Goal: Task Accomplishment & Management: Manage account settings

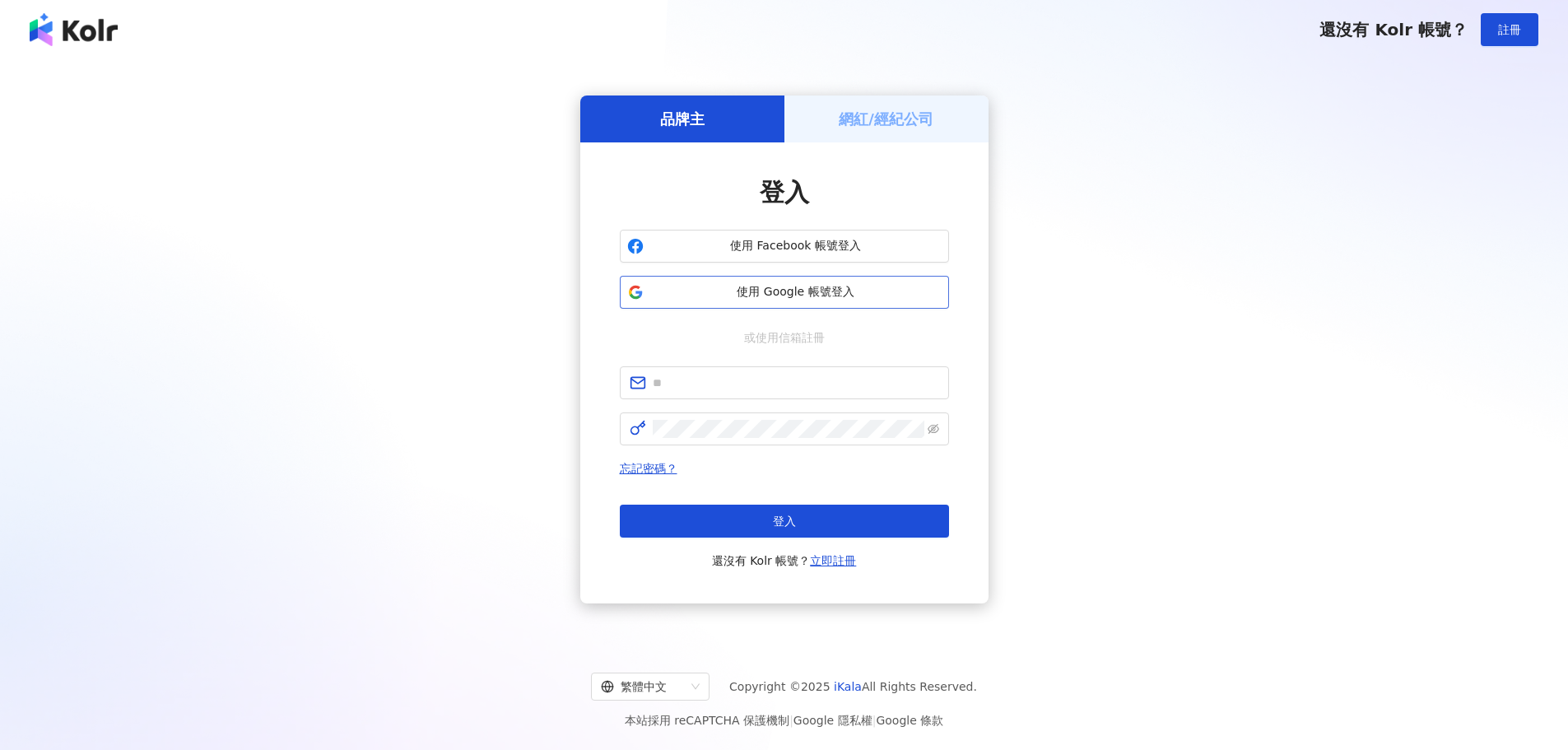
click at [823, 285] on span "使用 Google 帳號登入" at bounding box center [795, 292] width 292 height 17
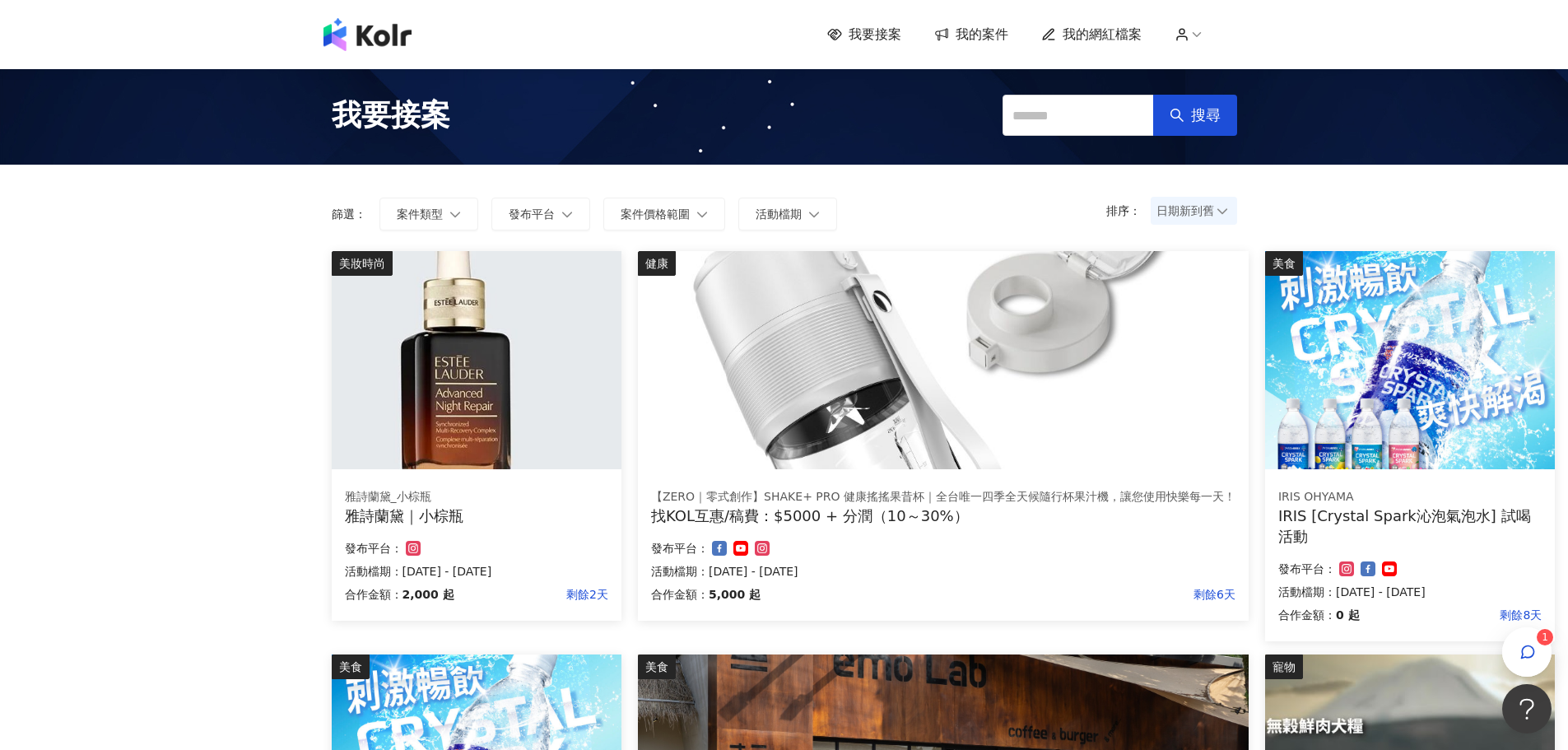
click at [1004, 36] on span "我的案件" at bounding box center [982, 34] width 53 height 18
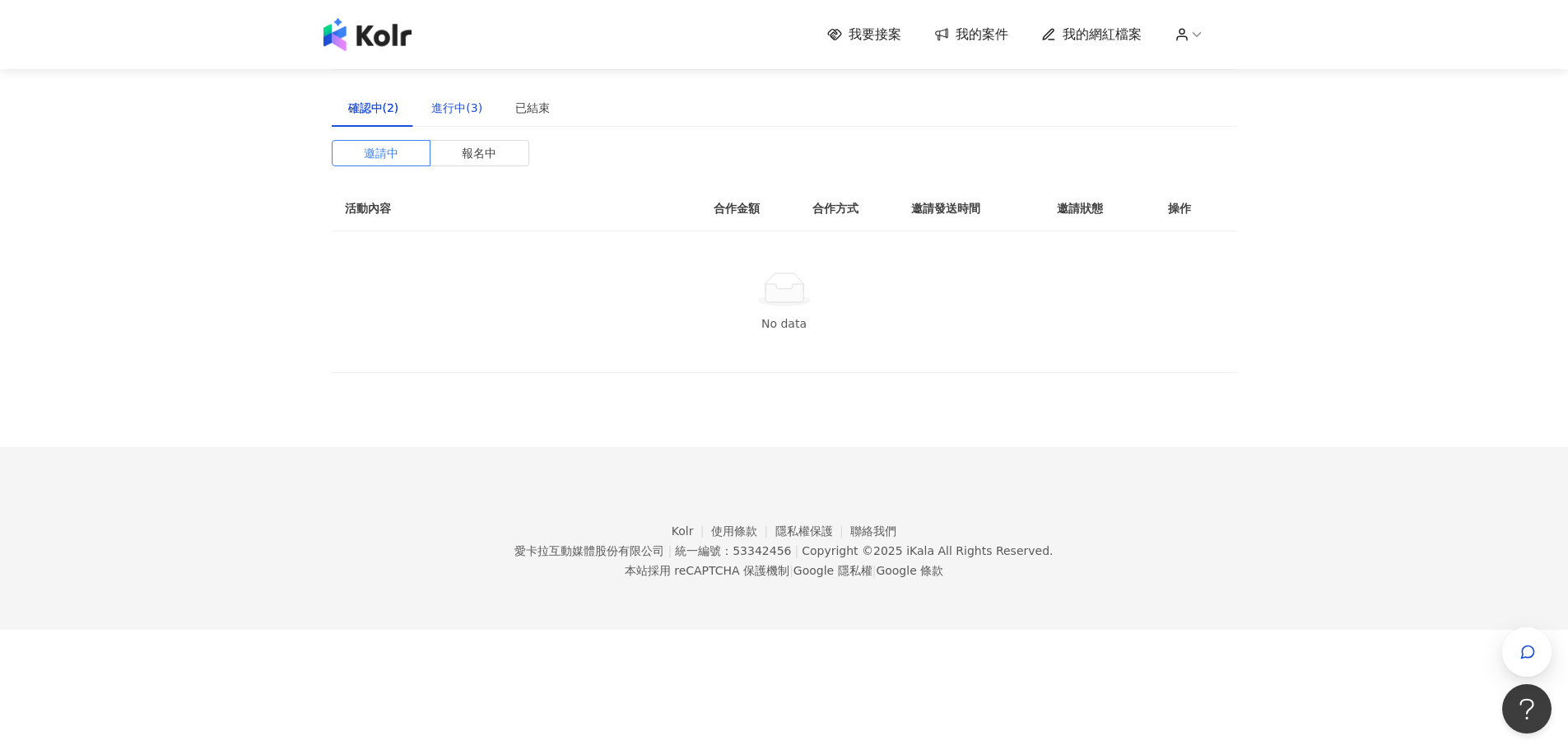
click at [473, 111] on div "進行中(3)" at bounding box center [457, 107] width 51 height 18
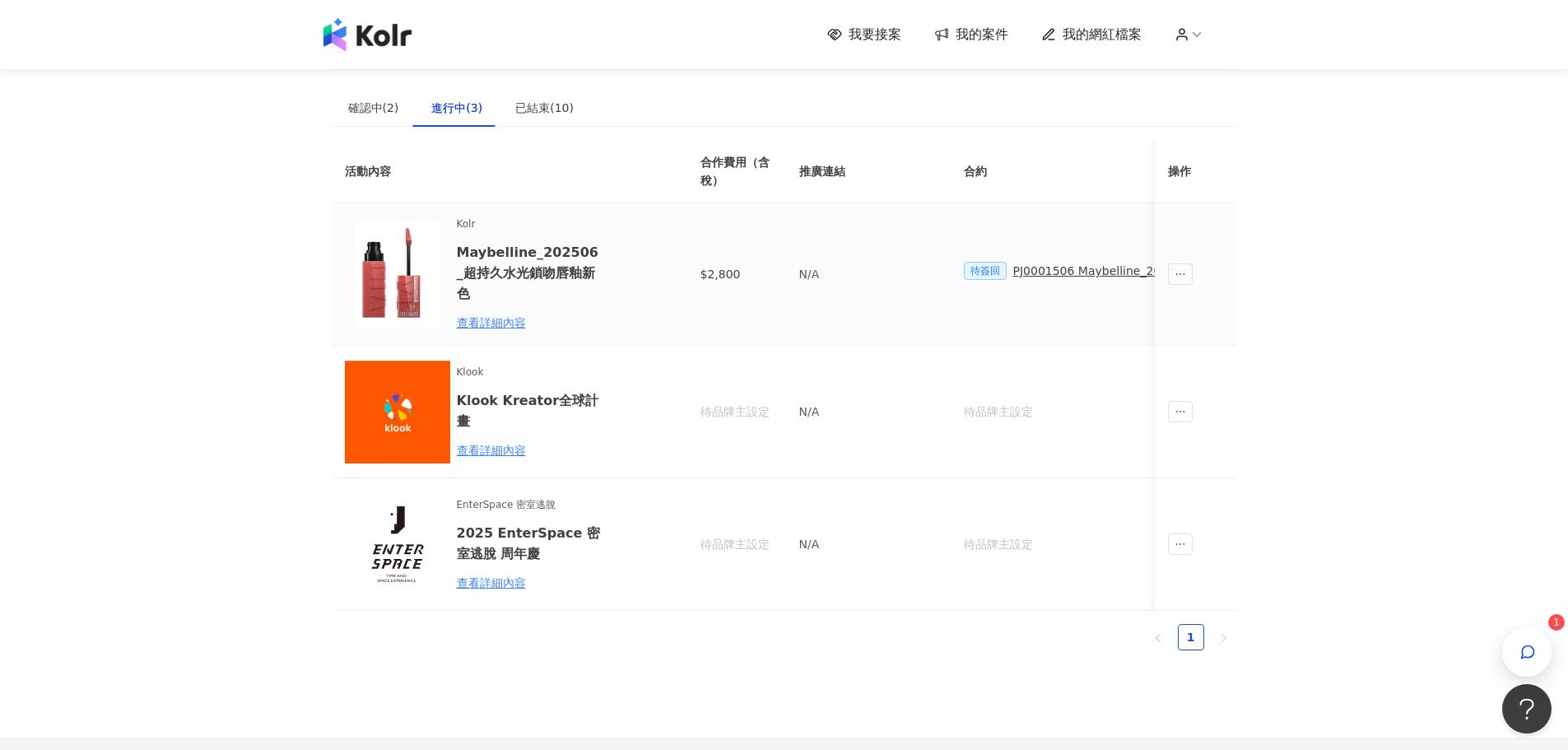
click at [1070, 276] on div "PJ0001506 Maybelline_202506_超持久水光鎖吻唇釉新色_萊雅合作備忘錄" at bounding box center [1211, 270] width 396 height 18
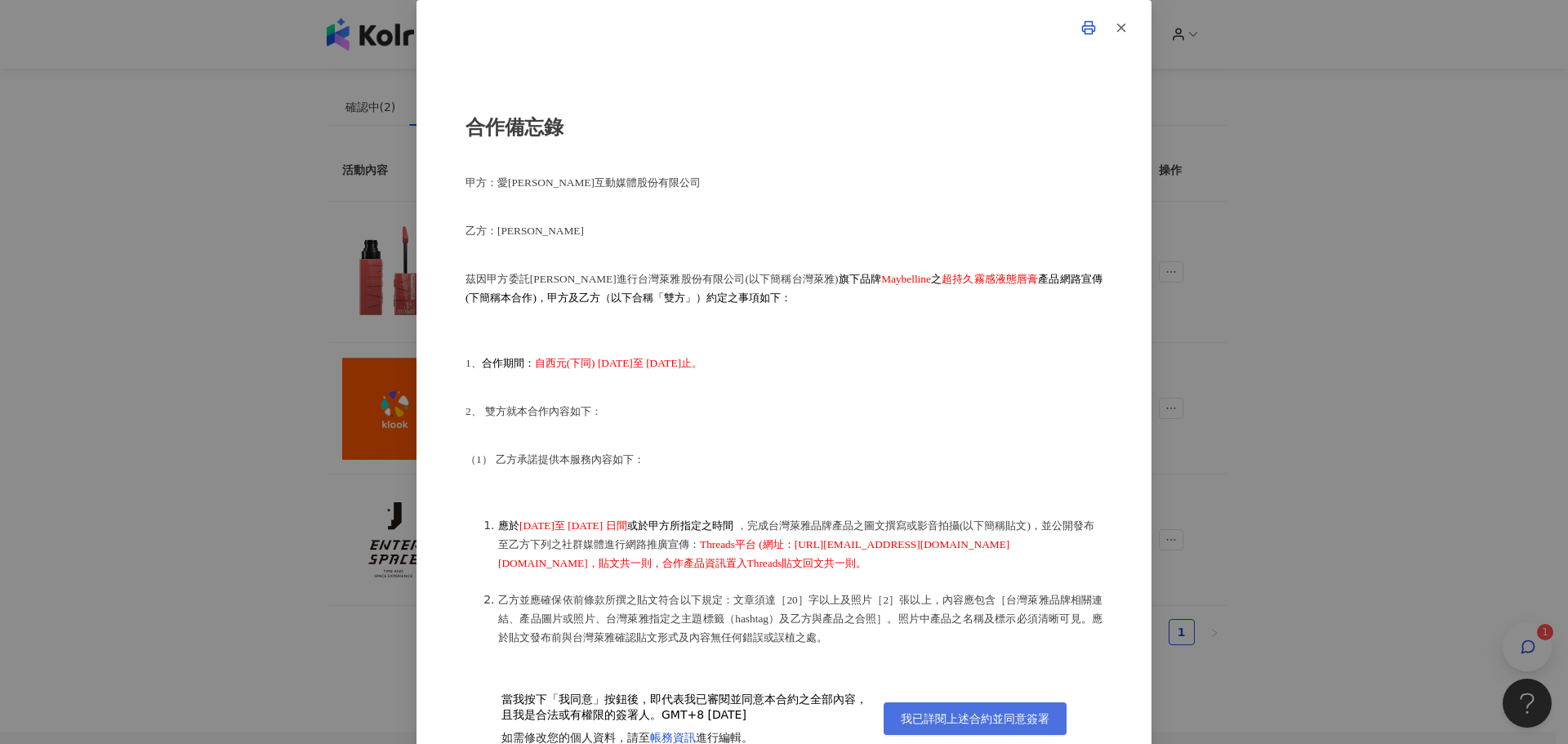
click at [942, 711] on span "我已詳閱上述合約並同意簽署" at bounding box center [975, 718] width 149 height 13
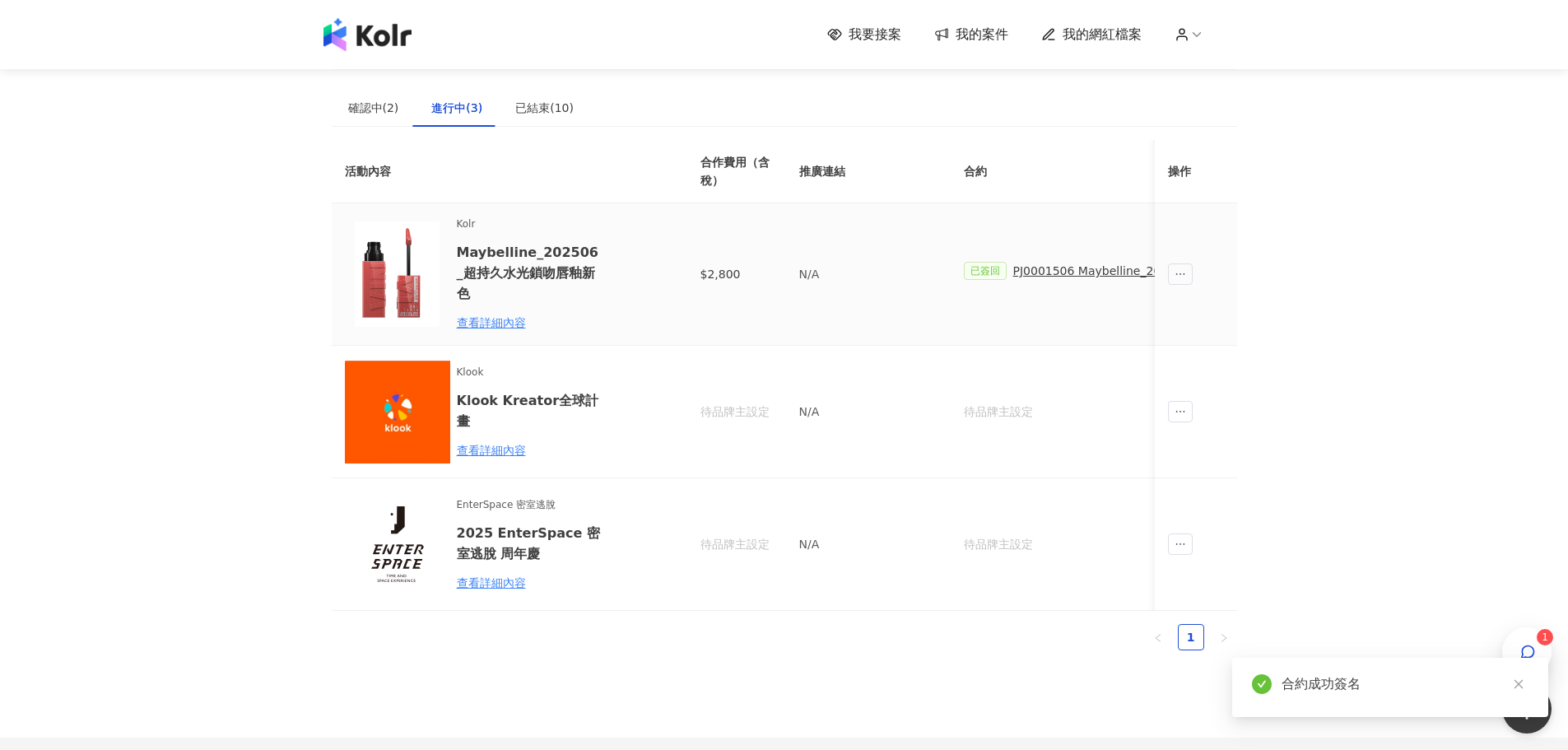
click at [1059, 273] on div "PJ0001506 Maybelline_202506_超持久水光鎖吻唇釉新色_萊雅合作備忘錄" at bounding box center [1211, 270] width 396 height 18
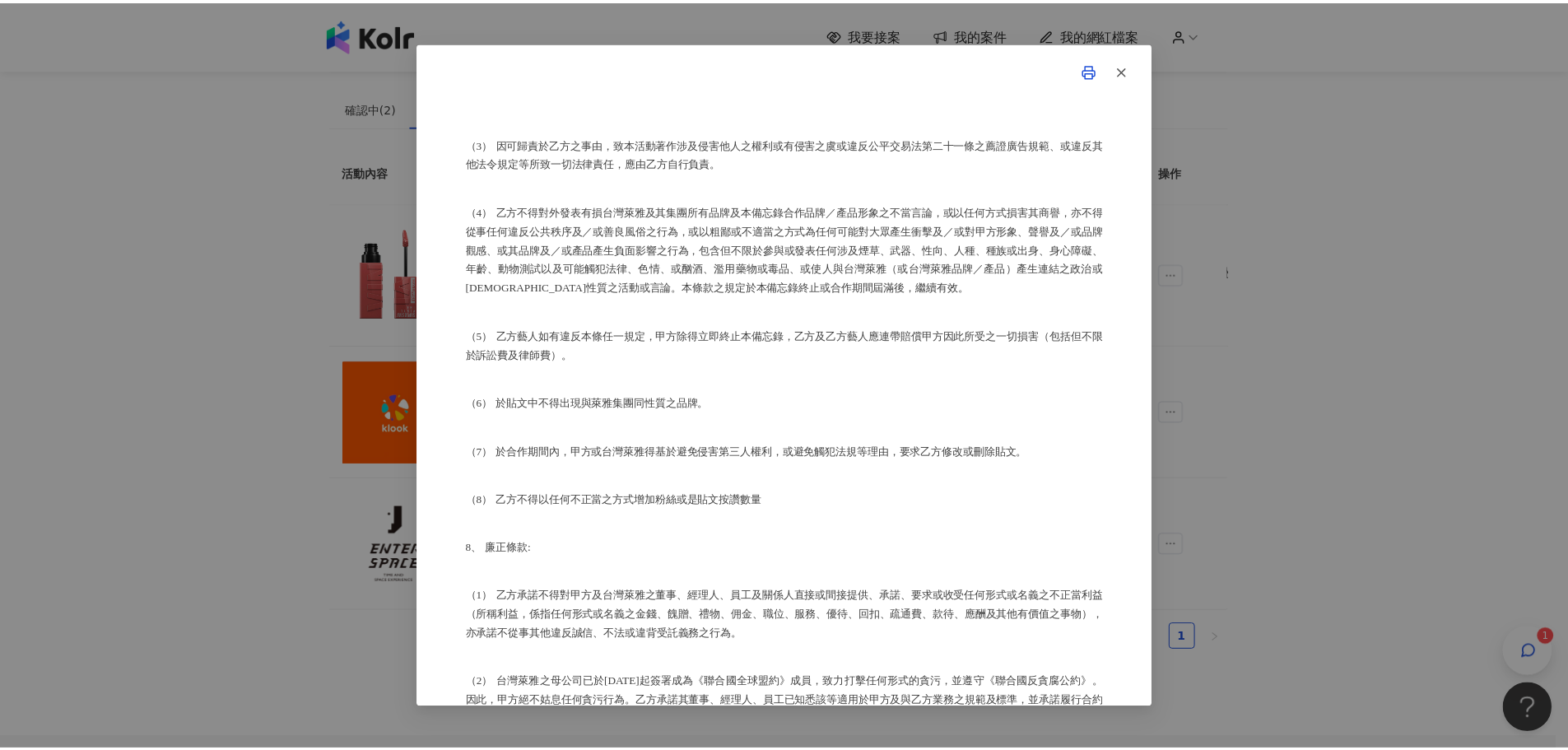
scroll to position [2032, 0]
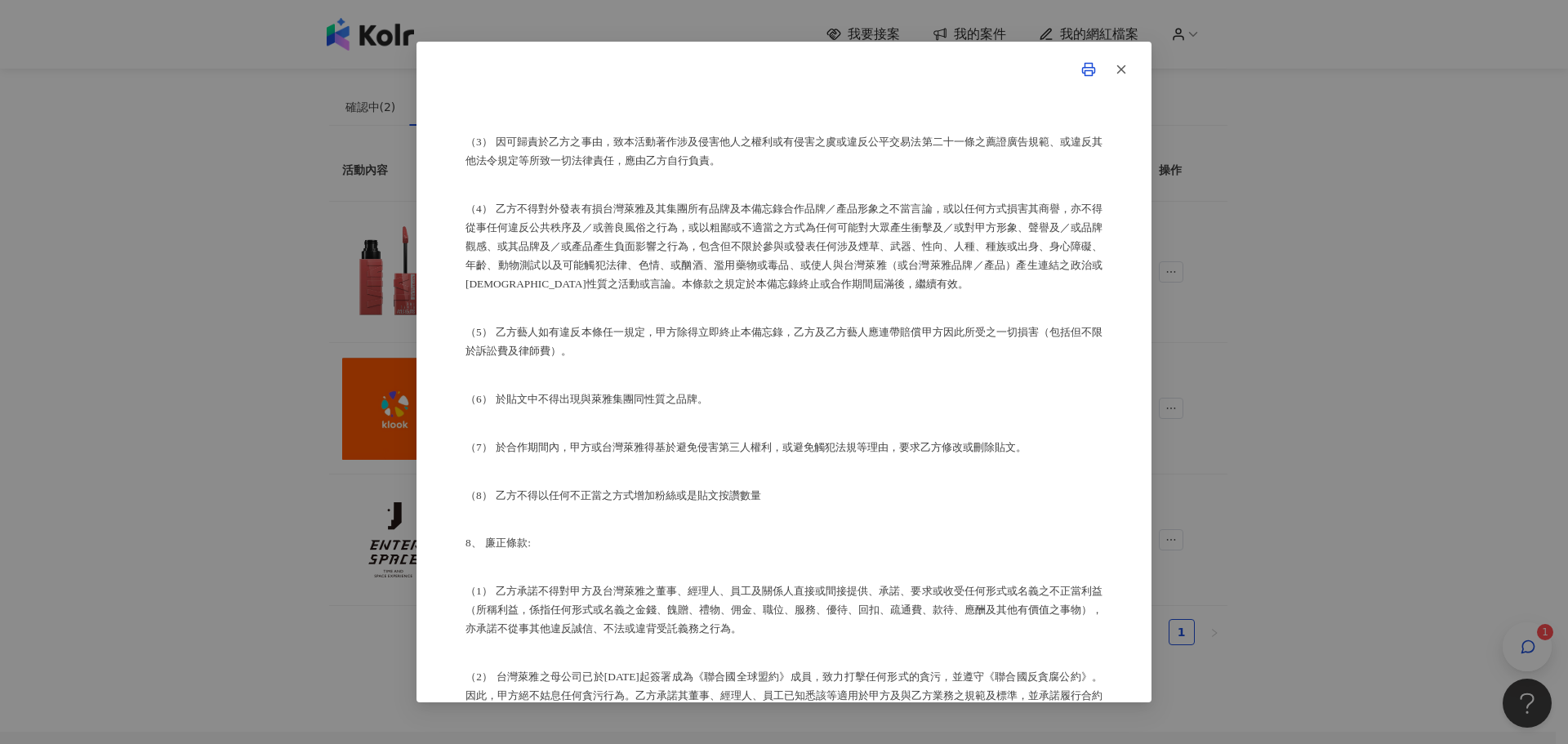
click at [224, 587] on div "合作備忘錄 甲方：愛[PERSON_NAME]互動媒體股份有限公司 乙方：[PERSON_NAME]因甲方委託乙方[PERSON_NAME]進行台灣萊雅股份有…" at bounding box center [784, 372] width 1568 height 744
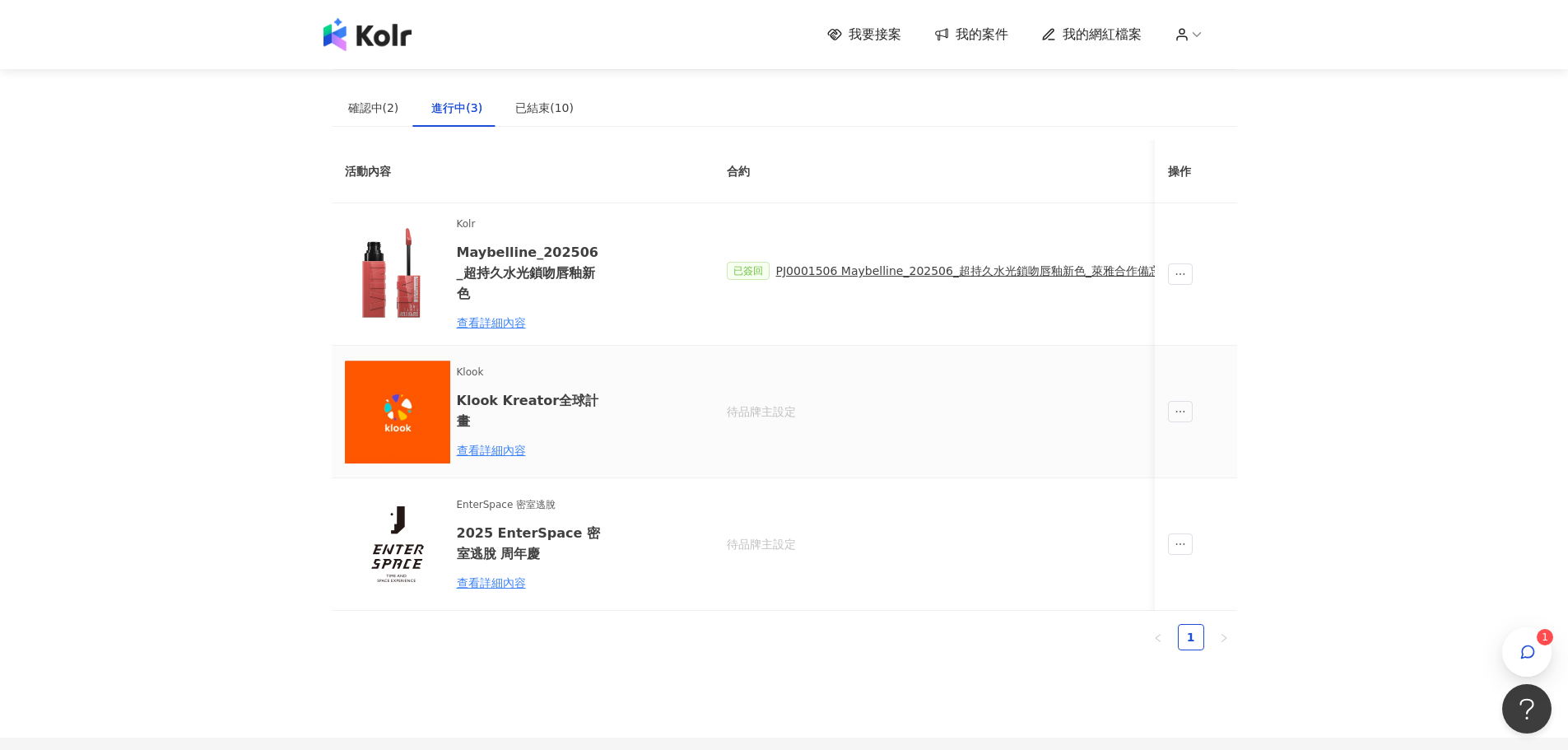
scroll to position [0, 0]
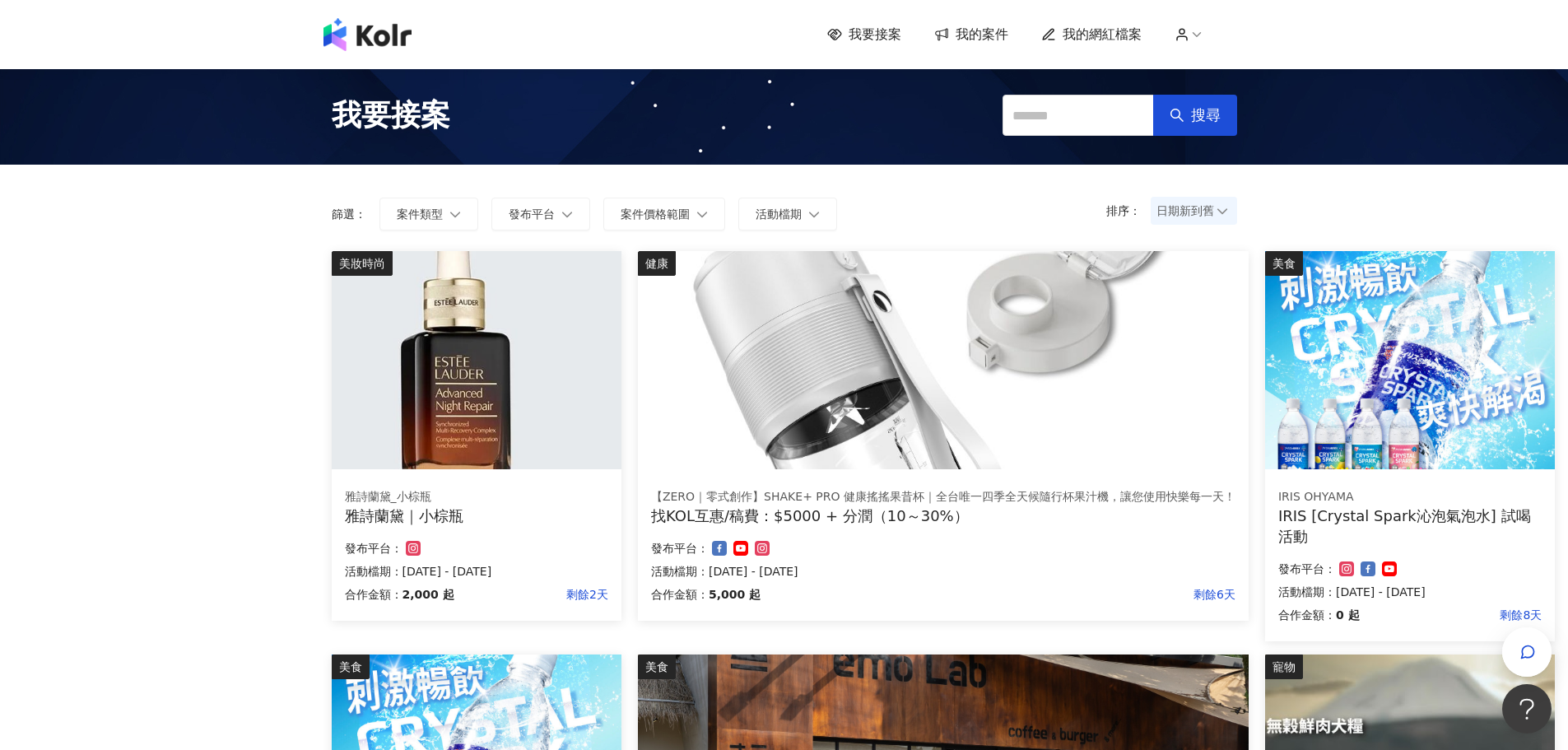
click at [986, 41] on span "我的案件" at bounding box center [982, 34] width 53 height 18
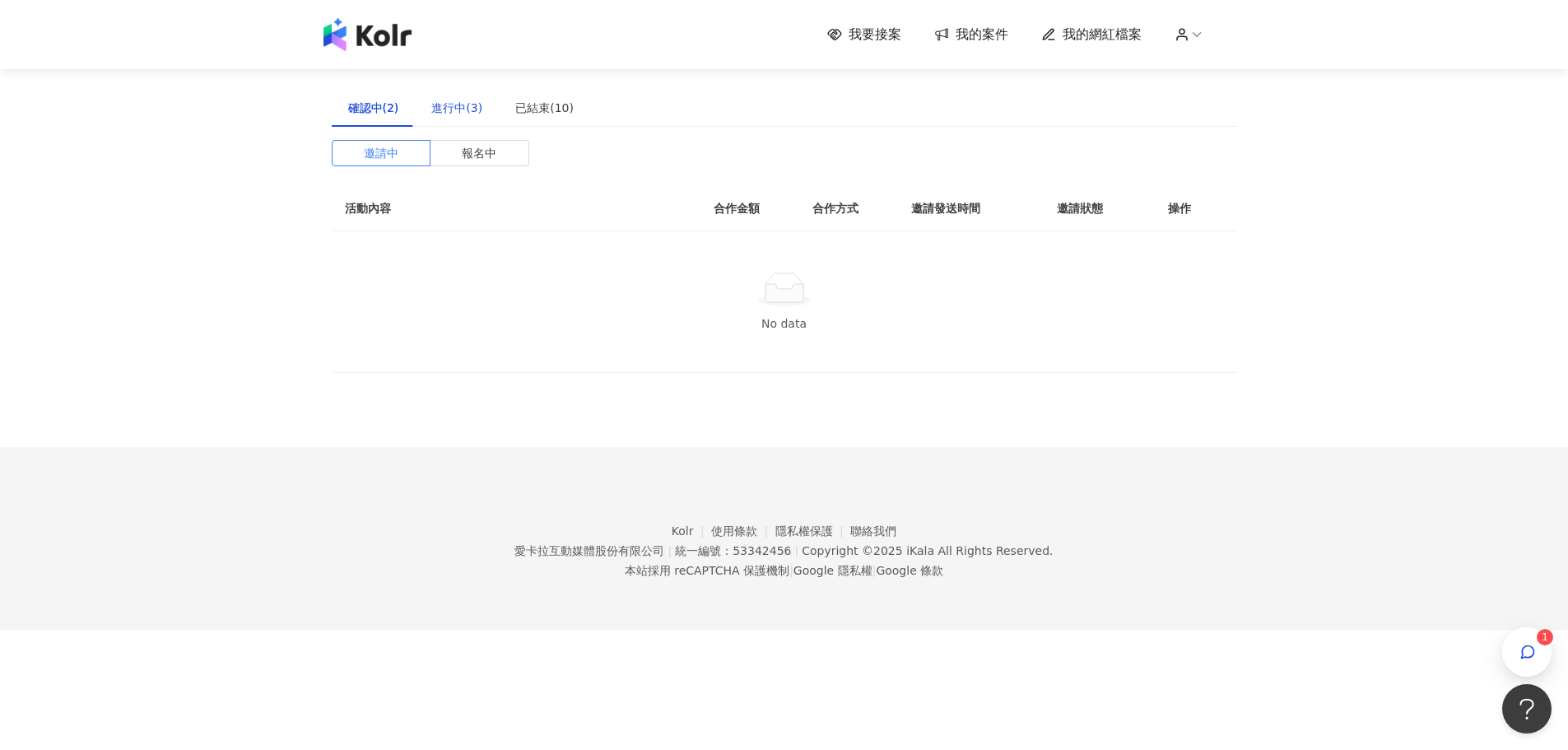
click at [473, 104] on div "進行中(3)" at bounding box center [457, 107] width 51 height 18
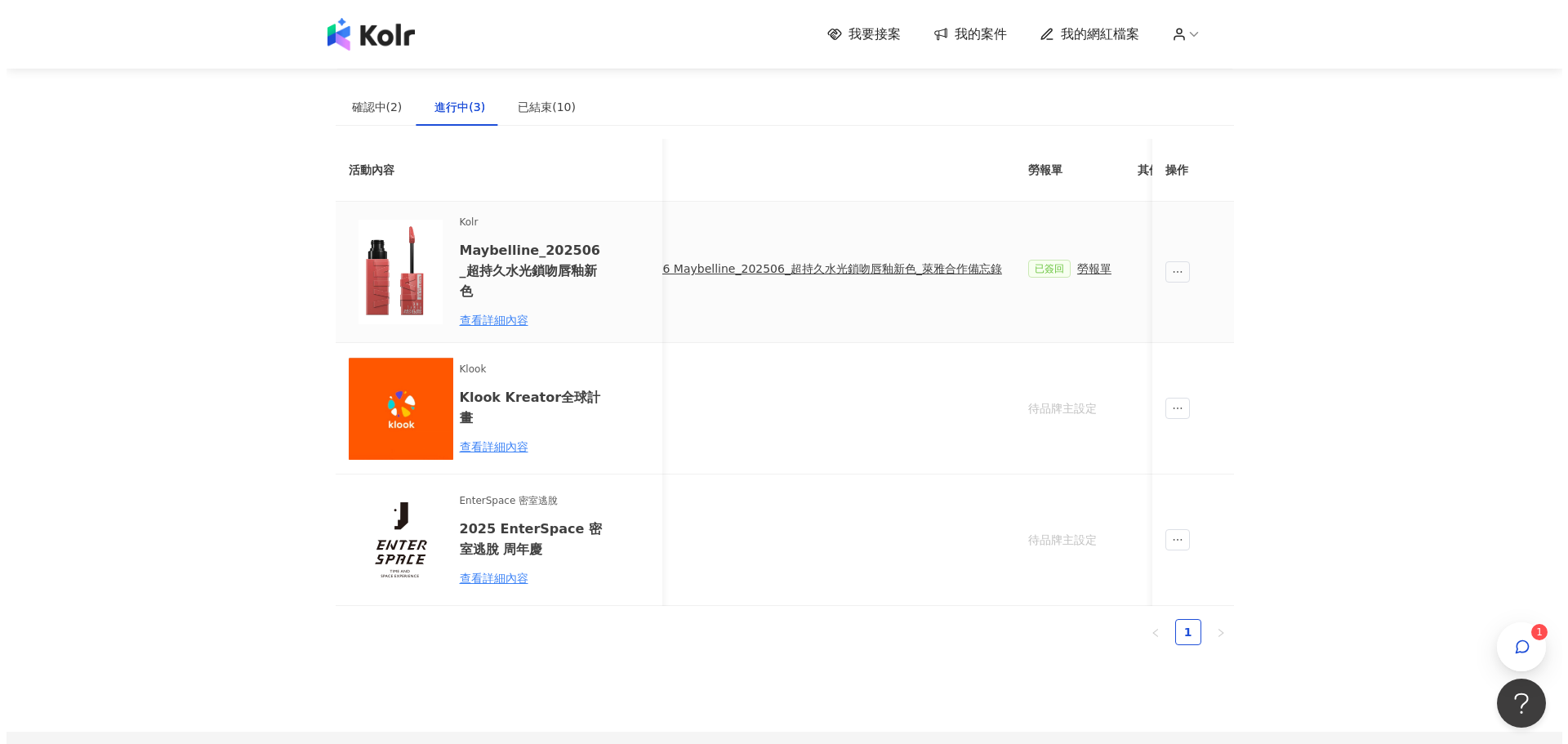
scroll to position [0, 402]
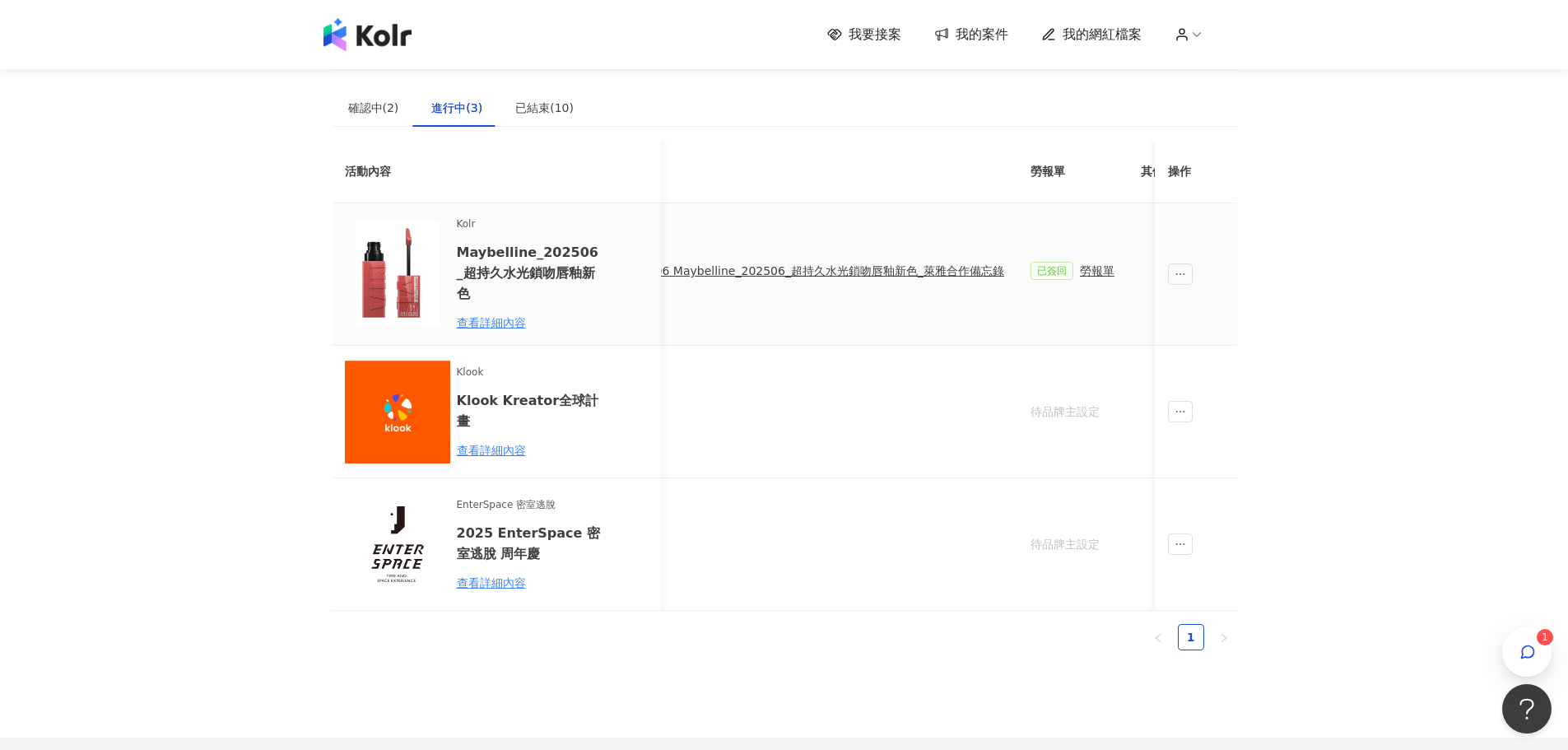
click at [831, 267] on div "PJ0001506 Maybelline_202506_超持久水光鎖吻唇釉新色_萊雅合作備忘錄" at bounding box center [807, 270] width 396 height 18
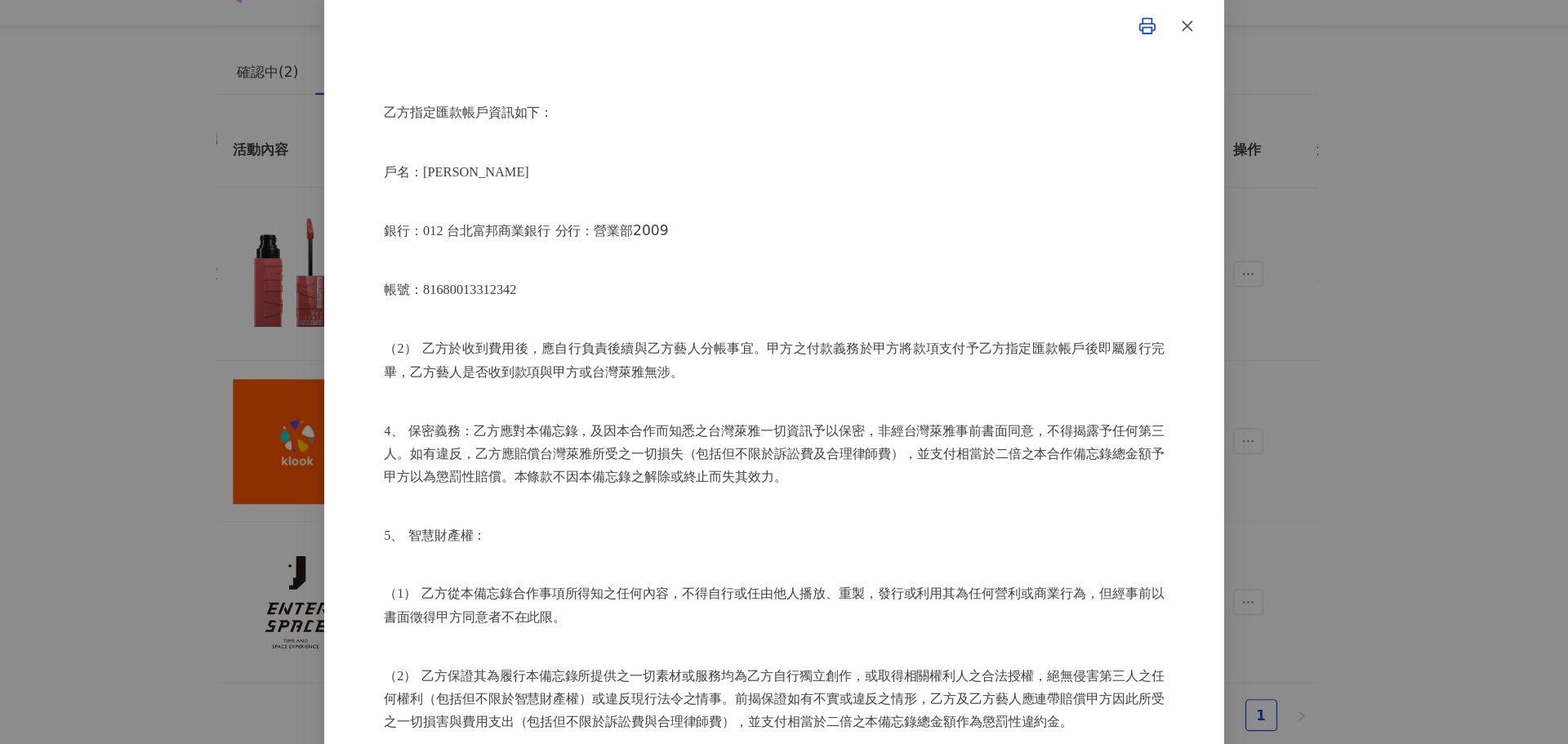
scroll to position [793, 0]
